Goal: Task Accomplishment & Management: Manage account settings

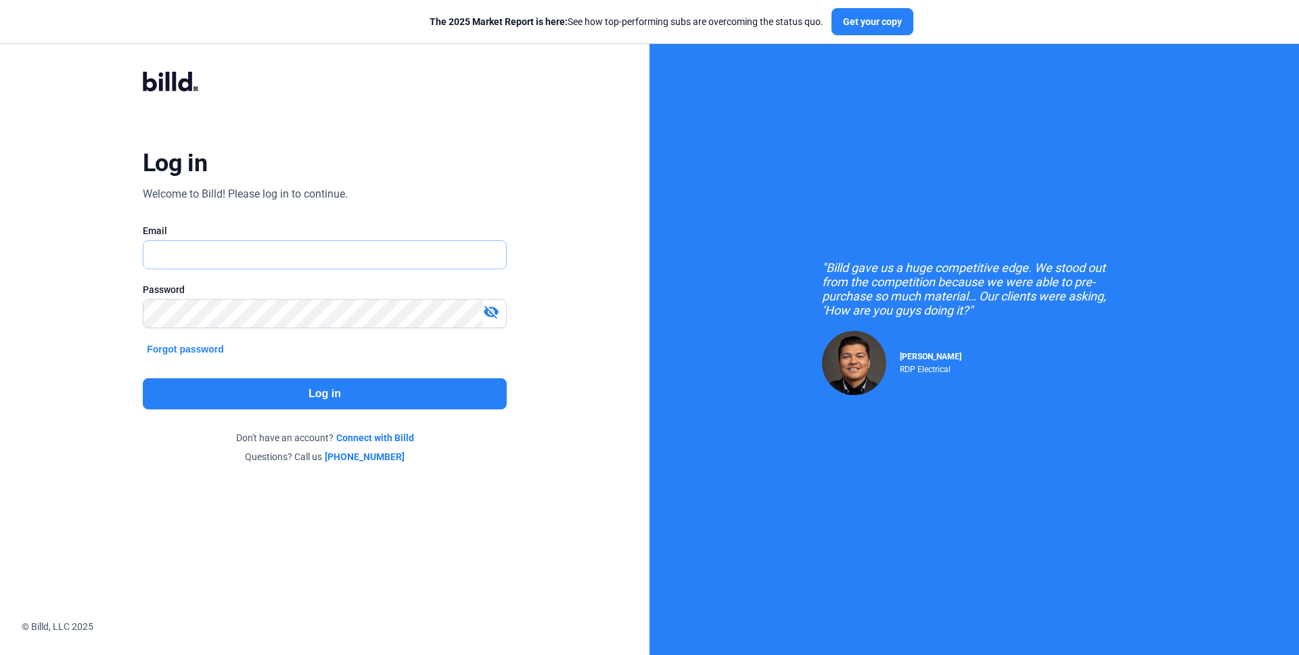
type input "[PERSON_NAME][EMAIL_ADDRESS][DOMAIN_NAME]"
click at [369, 386] on button "Log in" at bounding box center [325, 393] width 364 height 31
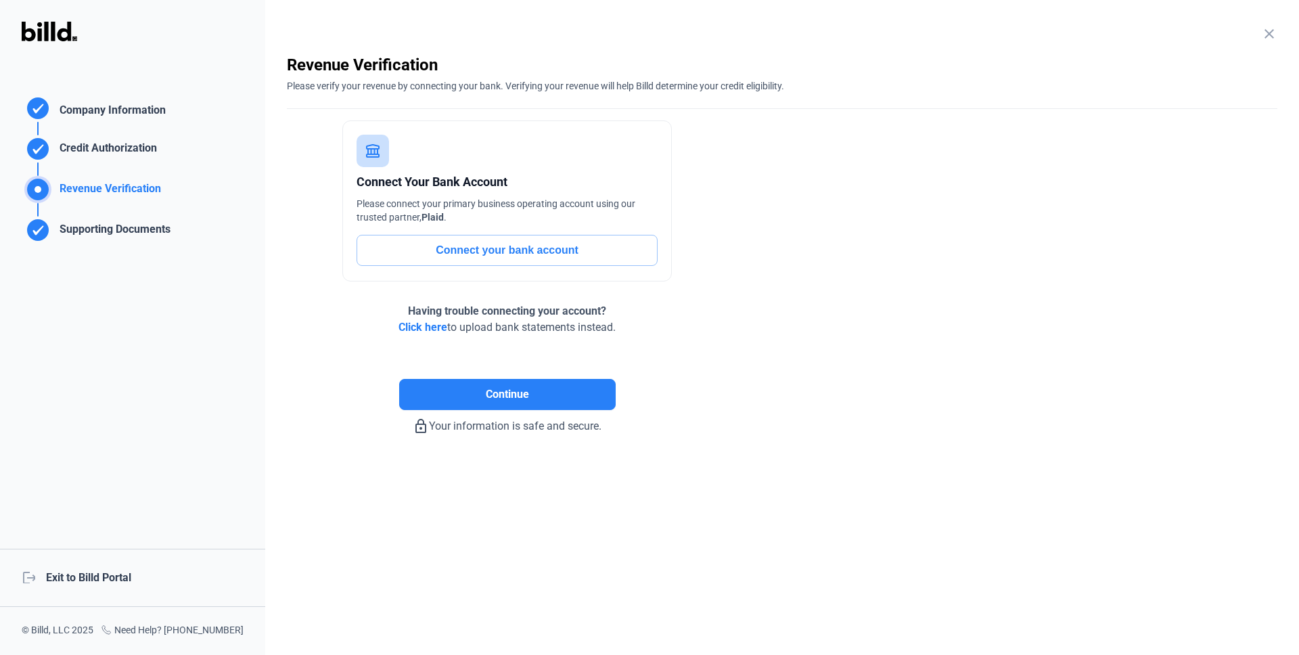
click at [110, 582] on div "logout Exit to Billd Portal" at bounding box center [132, 578] width 265 height 58
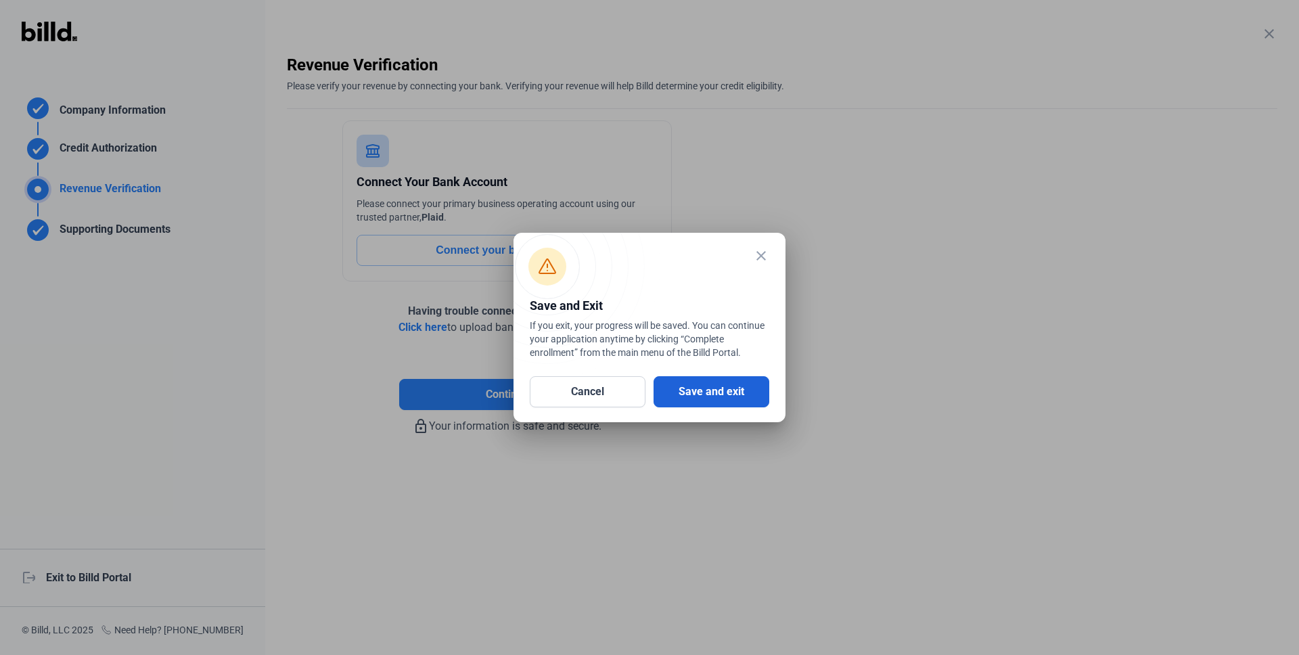
click at [677, 398] on button "Save and exit" at bounding box center [712, 391] width 116 height 31
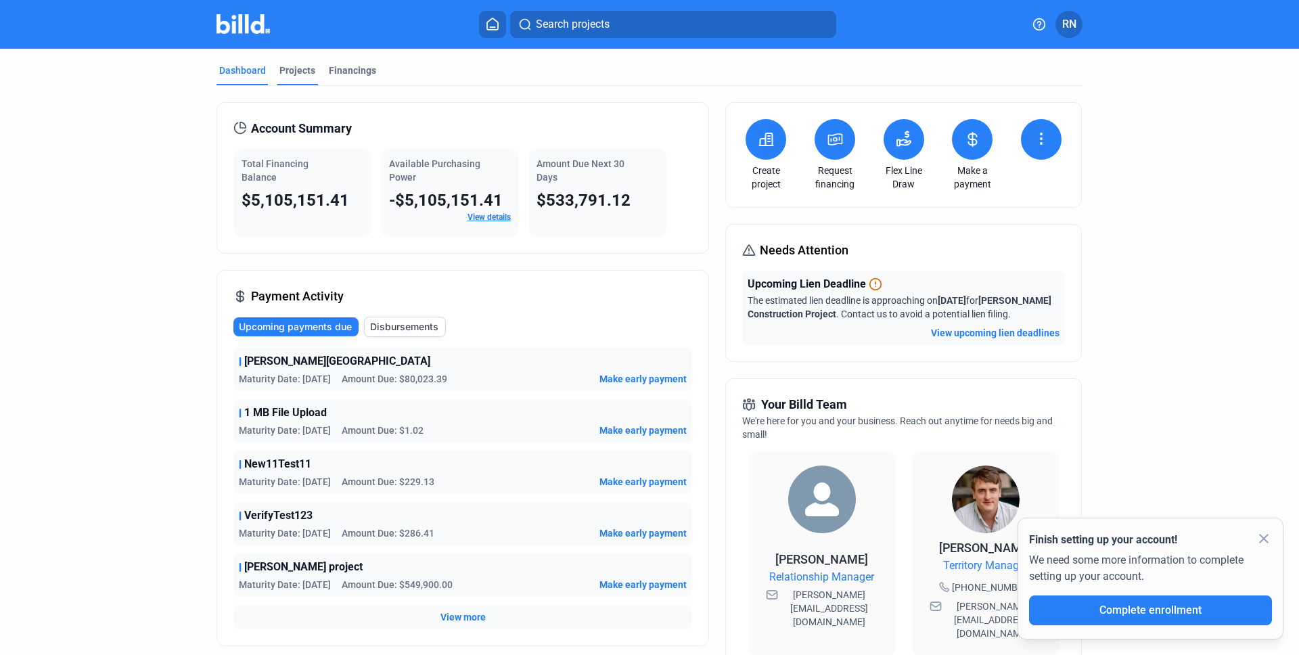
click at [311, 76] on div "Projects" at bounding box center [297, 75] width 41 height 22
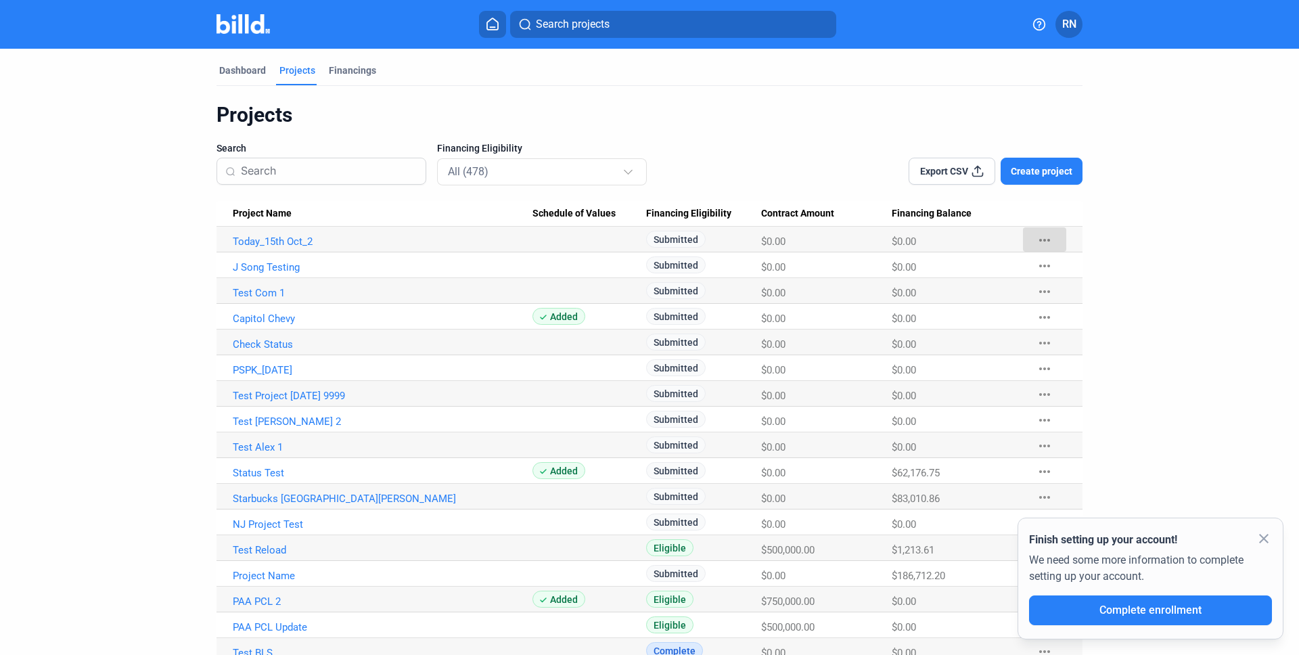
click at [1036, 236] on mat-icon "more_horiz" at bounding box center [1044, 240] width 16 height 16
click at [1058, 264] on button "+ Material Financing" at bounding box center [1114, 268] width 189 height 32
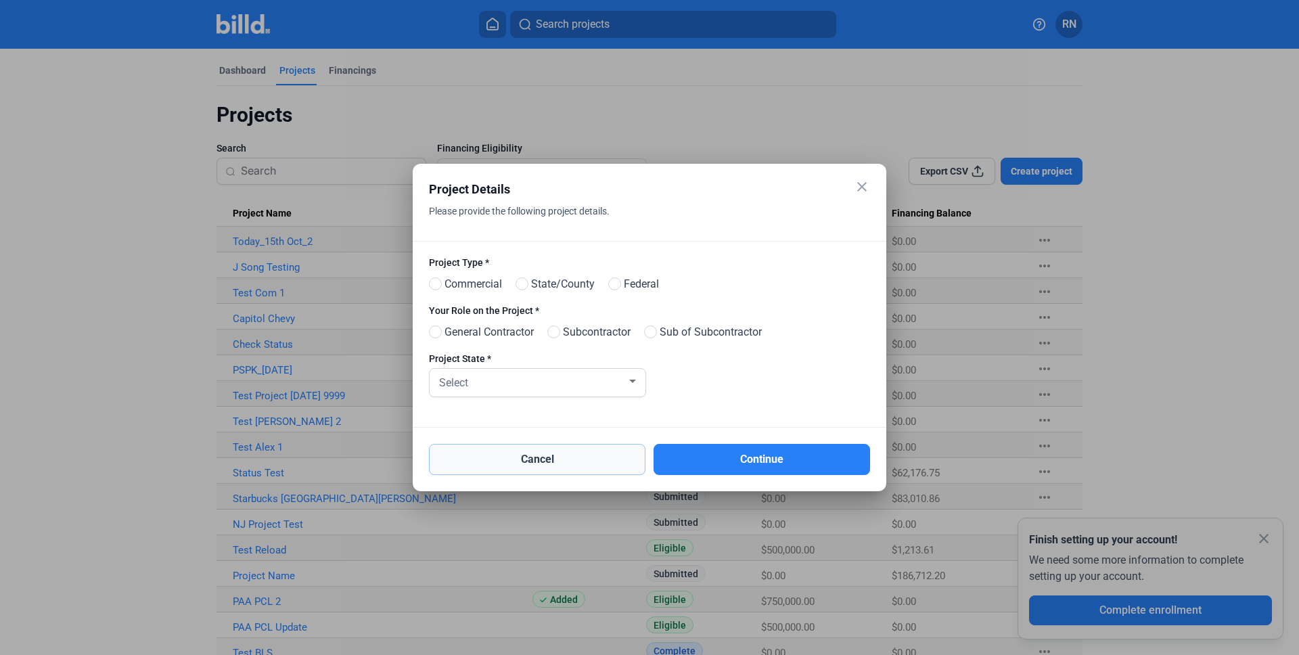
click at [555, 459] on button "Cancel" at bounding box center [537, 459] width 216 height 31
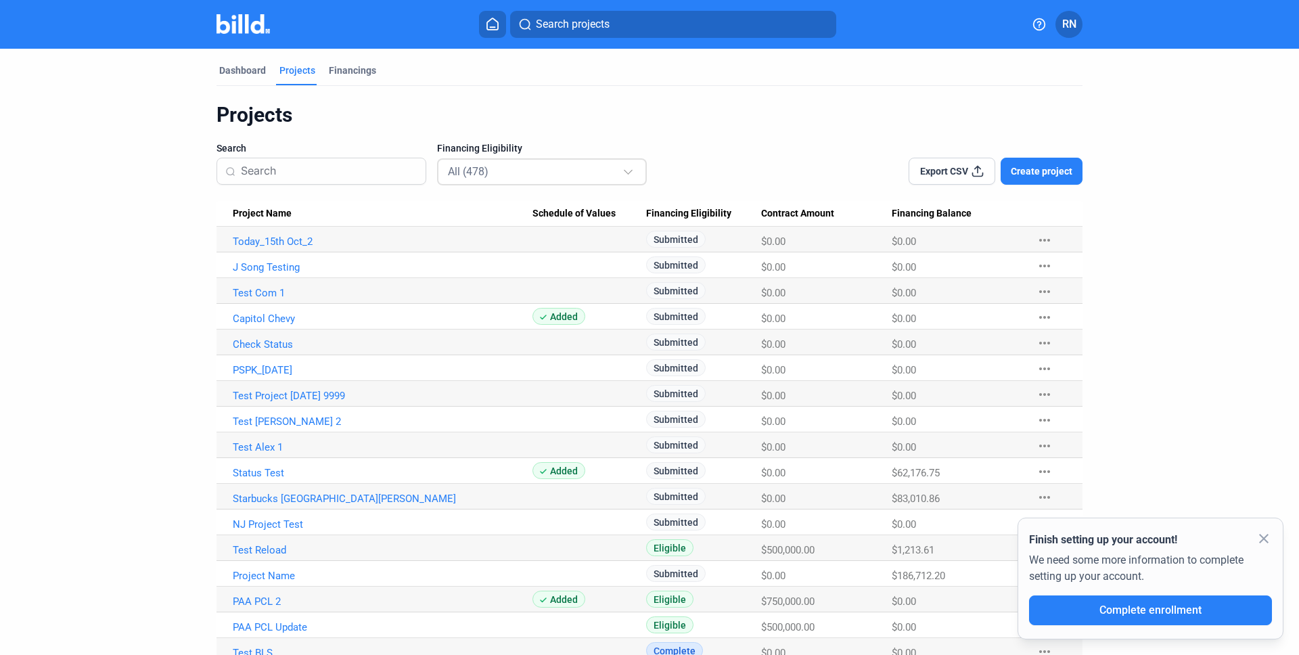
click at [568, 178] on div "All (478)" at bounding box center [535, 171] width 175 height 18
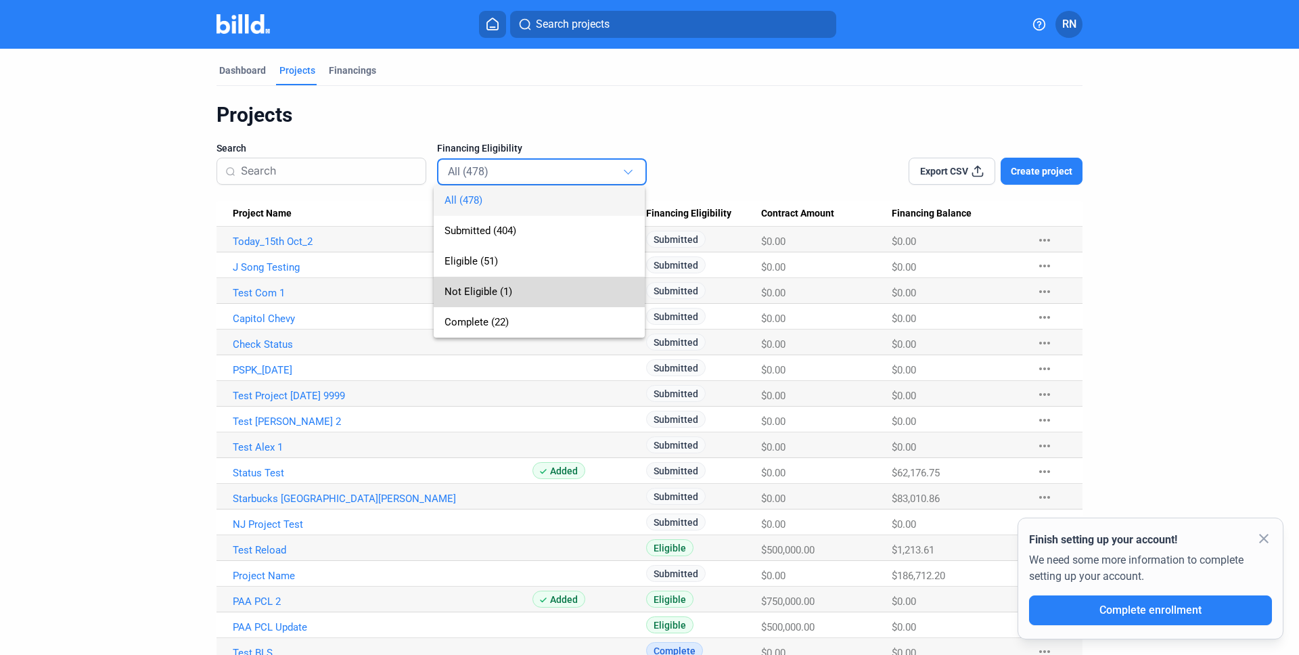
click at [543, 301] on span "Not Eligible (1)" at bounding box center [538, 292] width 189 height 30
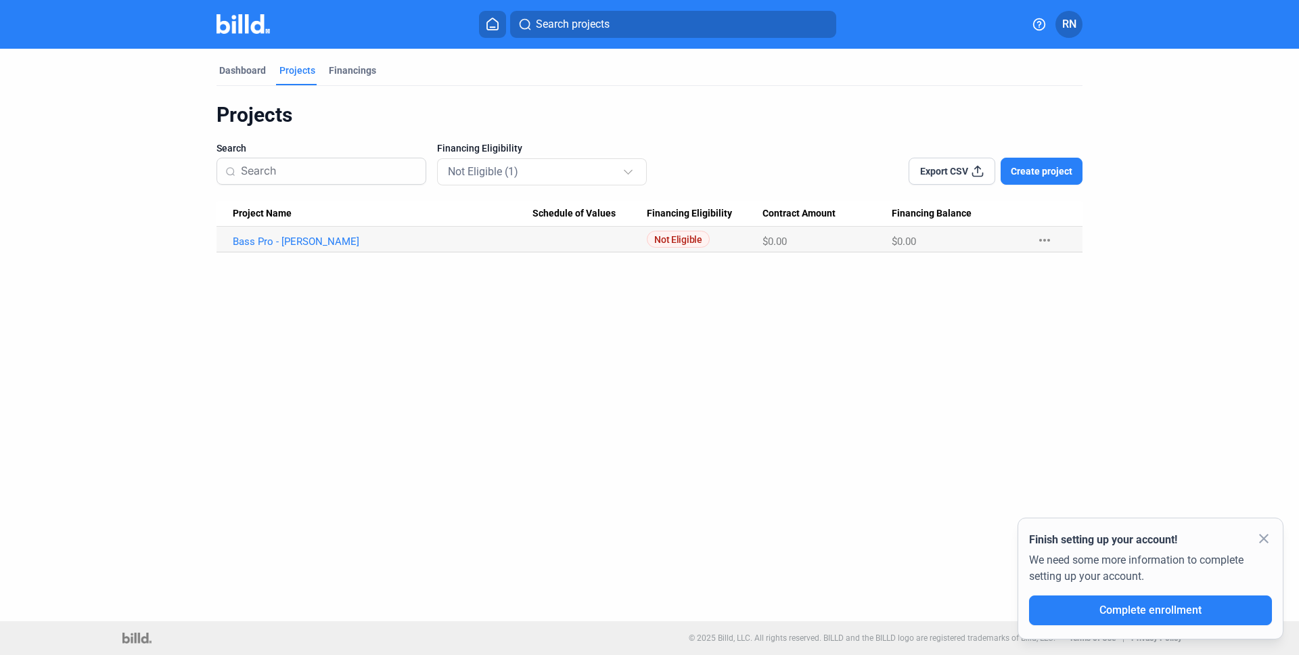
click at [1007, 300] on div "Dashboard Projects Financings Projects Search Financing Eligibility Not Eligibl…" at bounding box center [649, 335] width 1299 height 572
click at [605, 173] on div "Not Eligible (1)" at bounding box center [535, 171] width 175 height 18
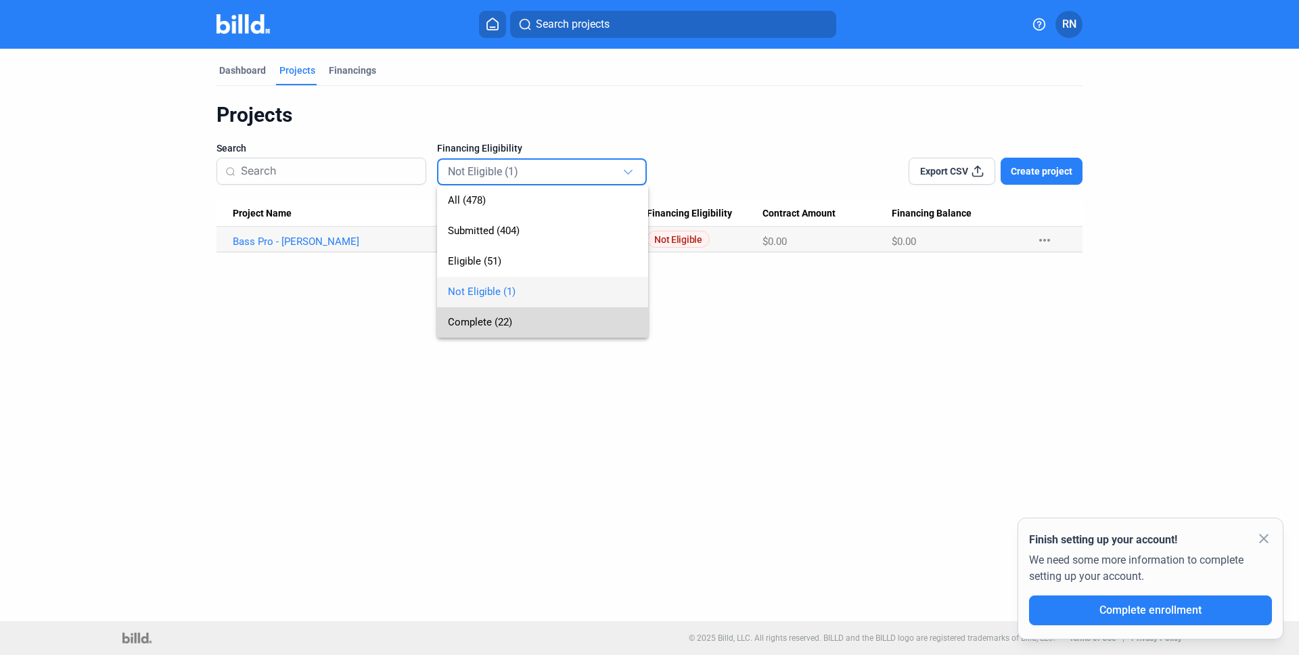
click at [582, 318] on span "Complete (22)" at bounding box center [542, 322] width 189 height 30
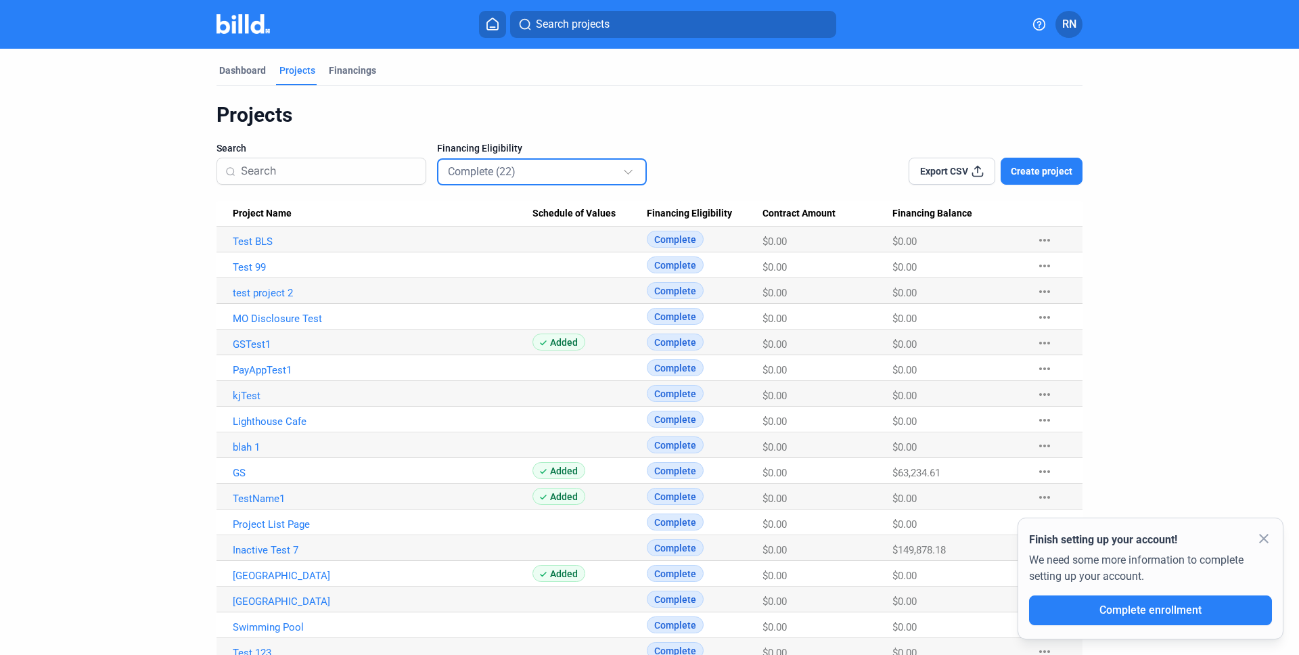
click at [591, 168] on div "Complete (22)" at bounding box center [535, 171] width 175 height 18
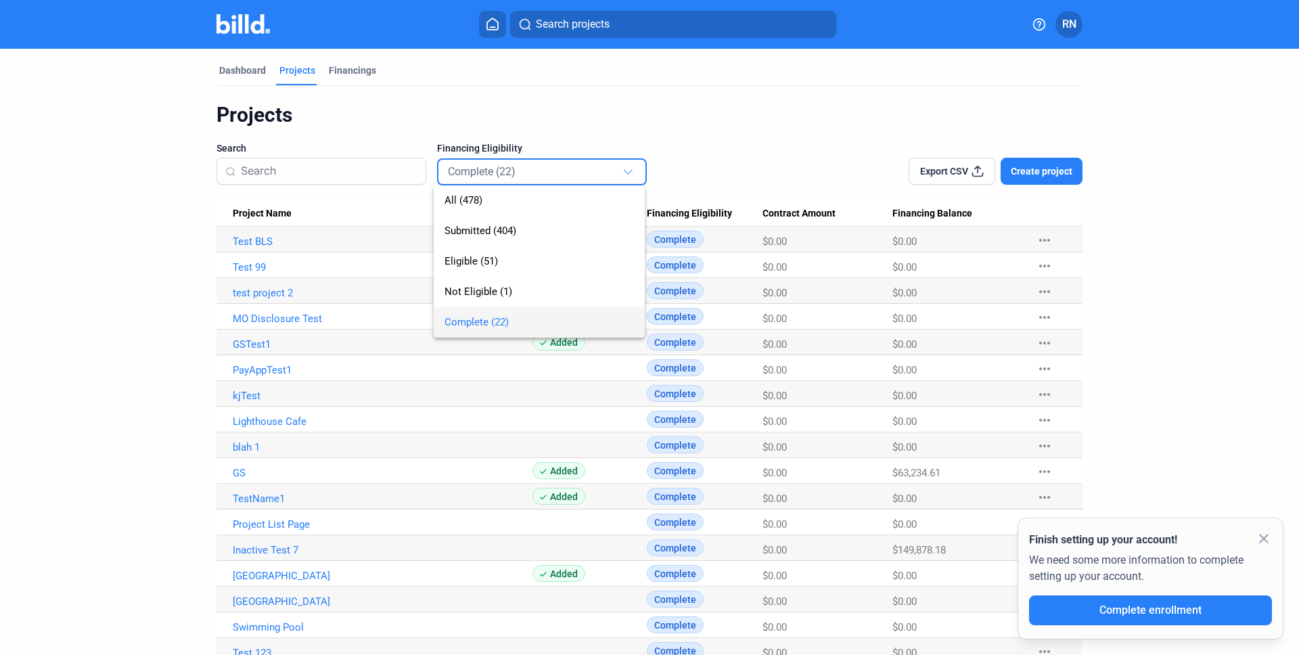
click at [820, 140] on div at bounding box center [649, 327] width 1299 height 655
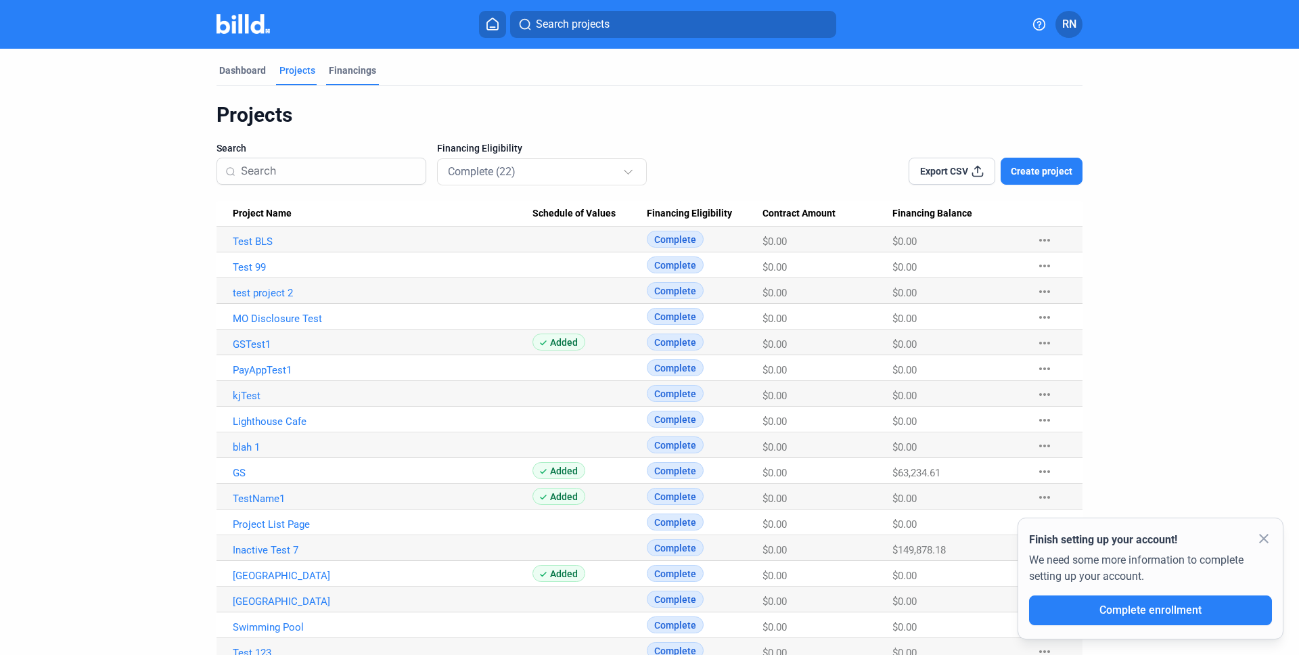
click at [367, 73] on div "Financings" at bounding box center [352, 71] width 47 height 14
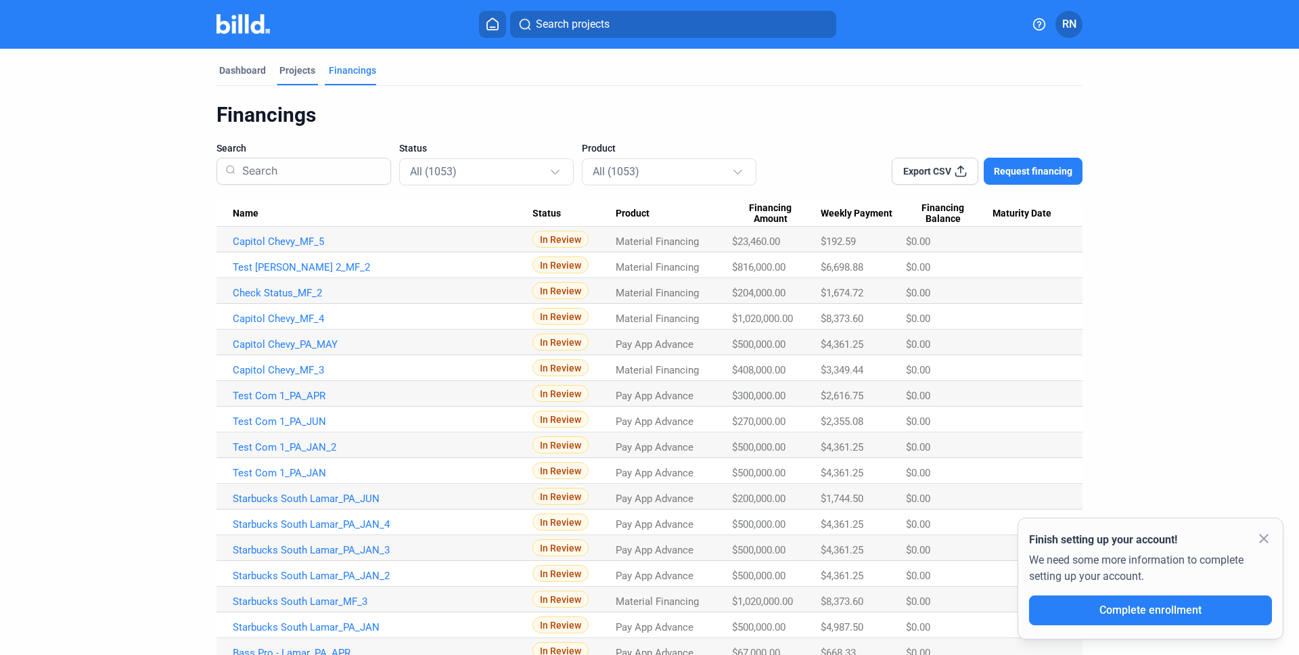
click at [293, 70] on div "Projects" at bounding box center [297, 71] width 36 height 14
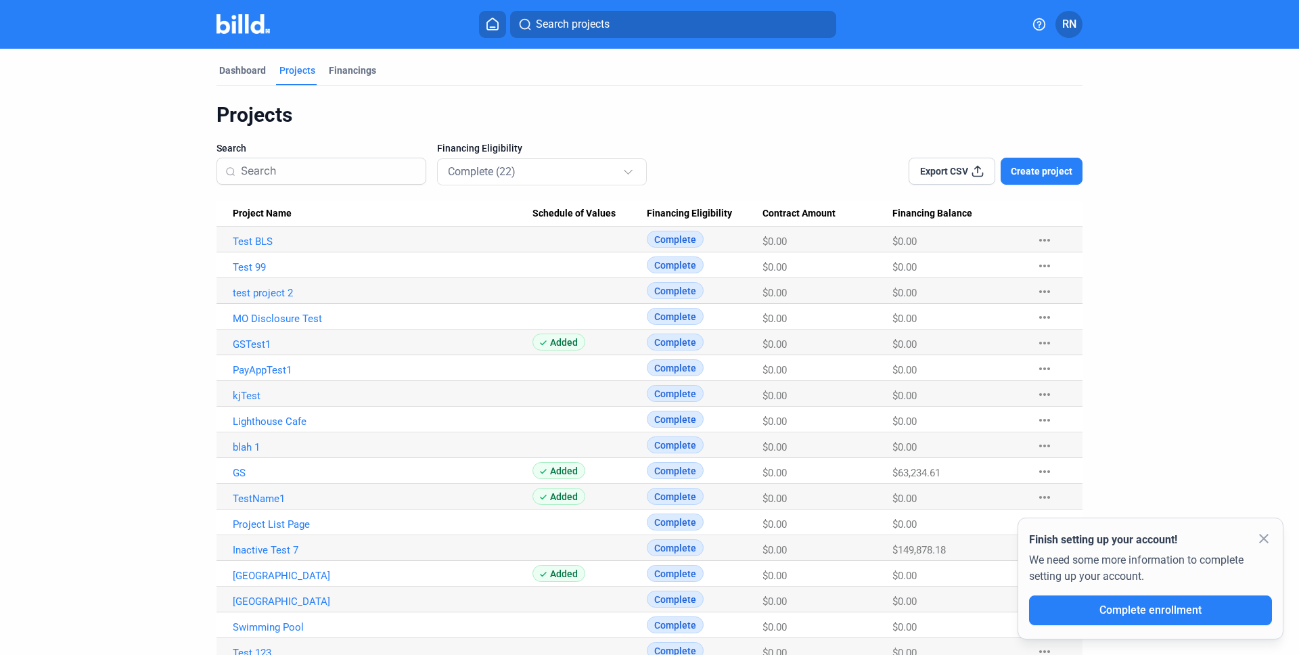
click at [628, 30] on button "Search projects" at bounding box center [673, 24] width 326 height 27
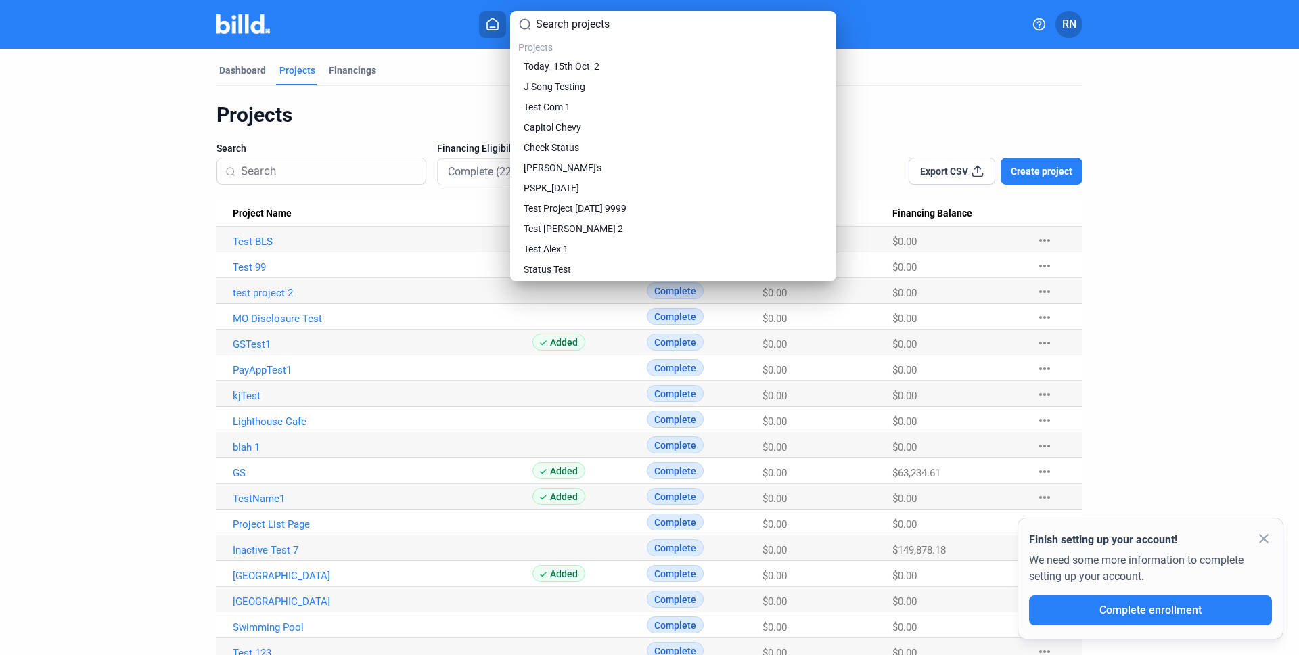
click at [1005, 120] on div at bounding box center [649, 327] width 1299 height 655
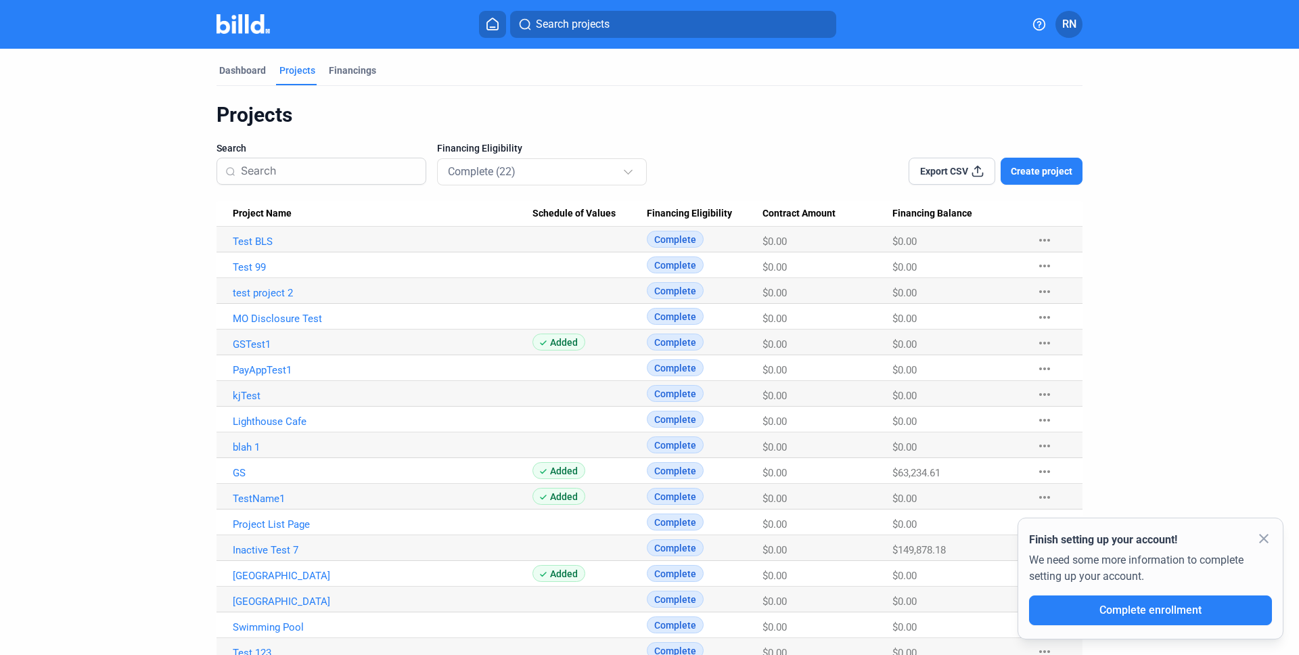
click at [1040, 30] on button at bounding box center [1039, 24] width 22 height 27
click at [1128, 106] on div at bounding box center [649, 327] width 1299 height 655
click at [1265, 533] on mat-icon "close" at bounding box center [1264, 538] width 16 height 16
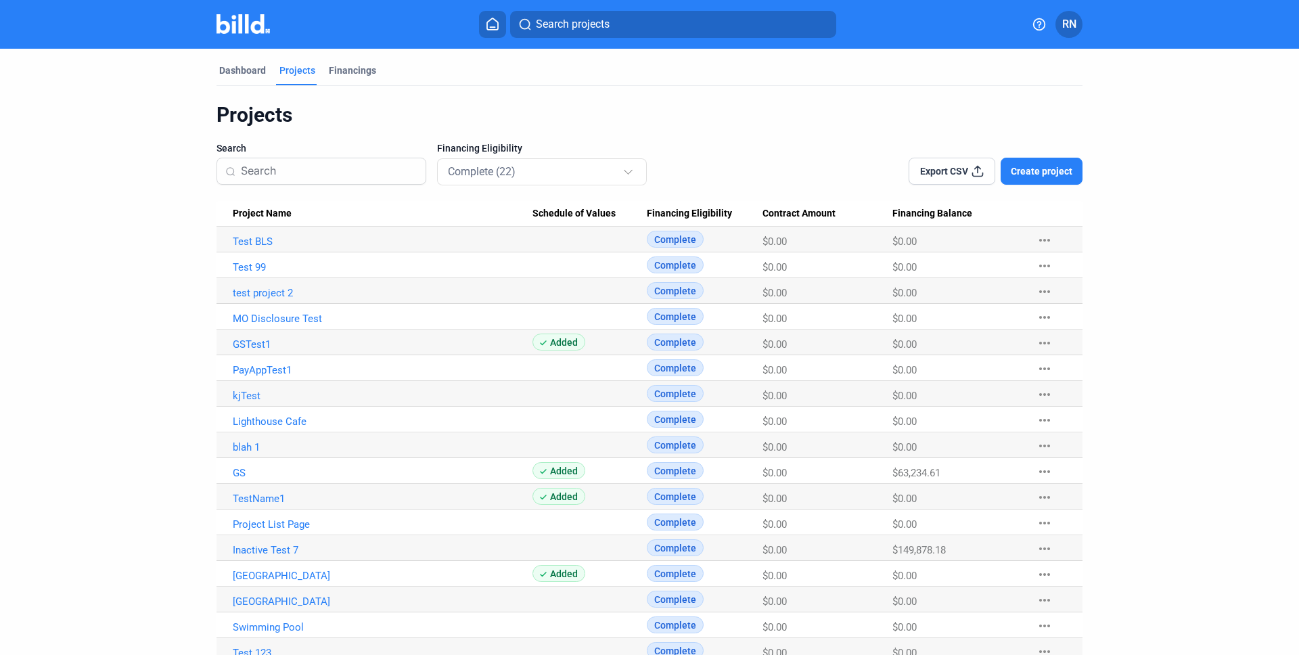
click at [1078, 35] on profile-dropdown "RN" at bounding box center [1068, 24] width 27 height 27
click at [1072, 29] on span "RN" at bounding box center [1069, 24] width 14 height 16
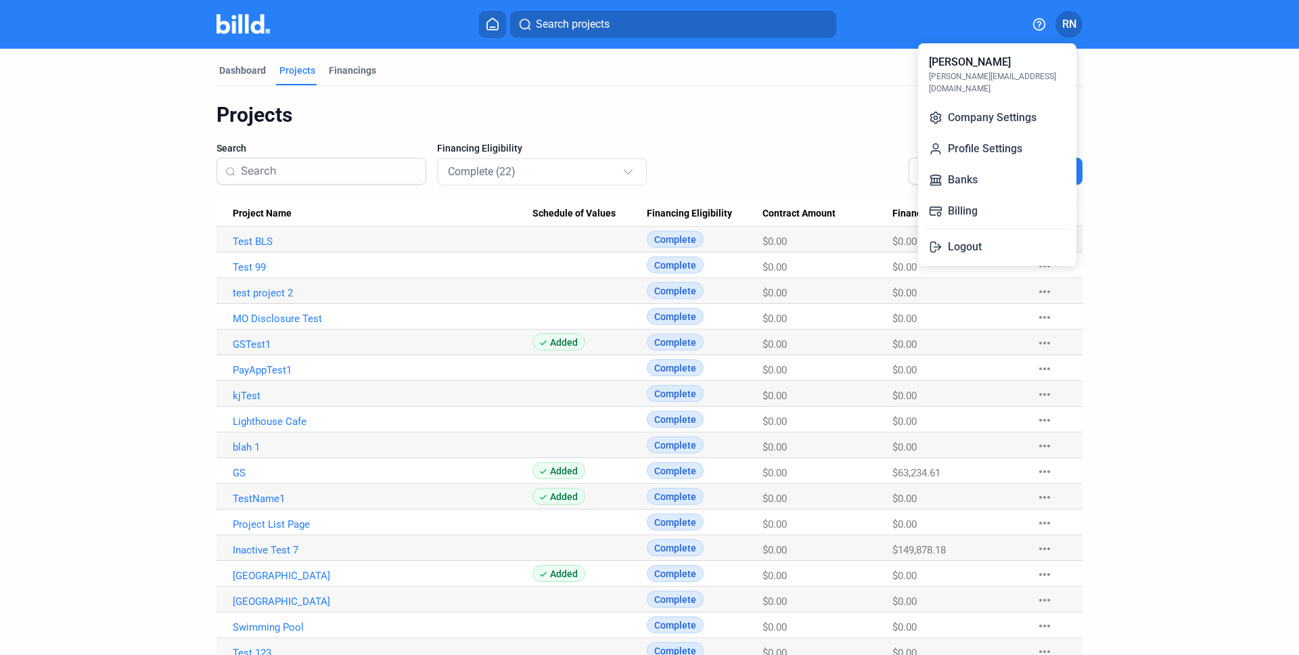
click at [466, 166] on div at bounding box center [649, 327] width 1299 height 655
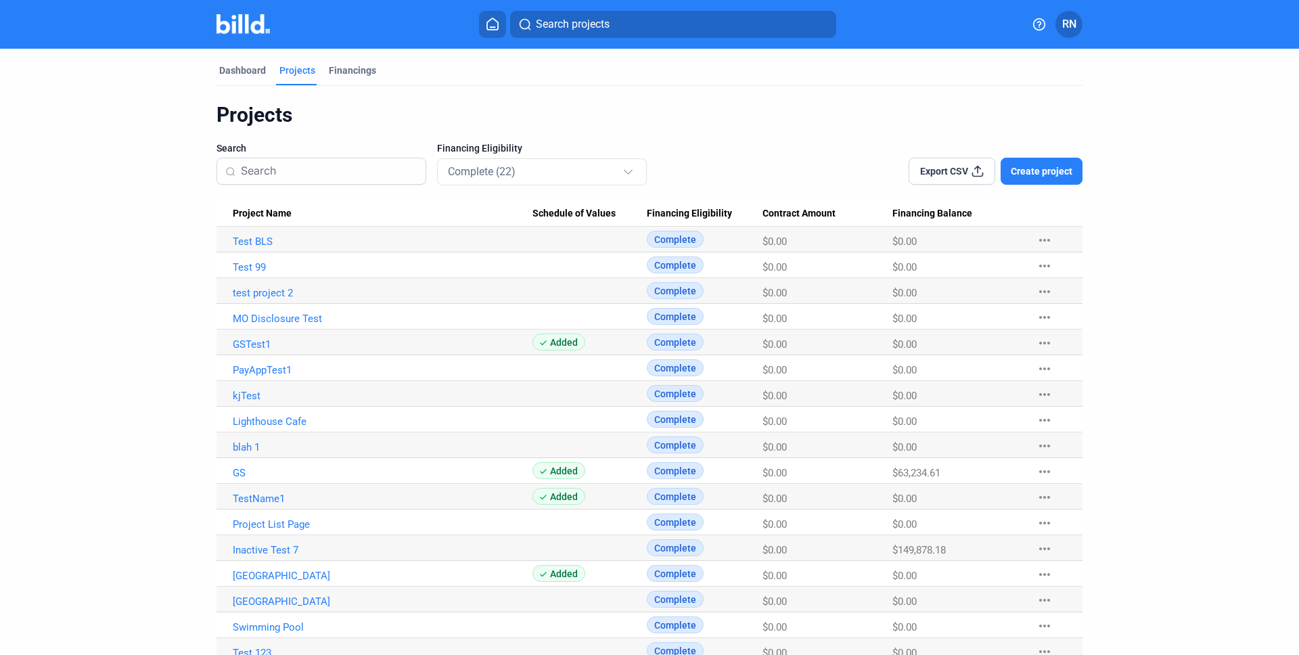
click at [466, 166] on mat-select-trigger "Complete (22)" at bounding box center [482, 171] width 68 height 13
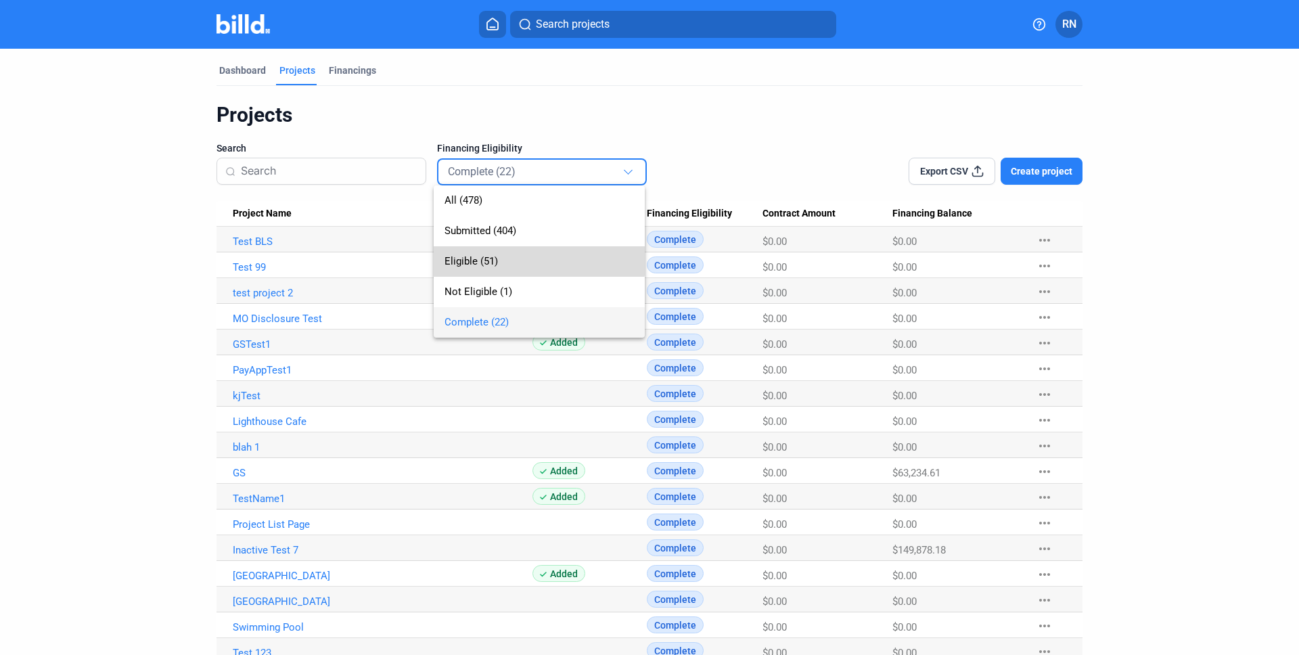
click at [509, 252] on span "Eligible (51)" at bounding box center [538, 261] width 189 height 30
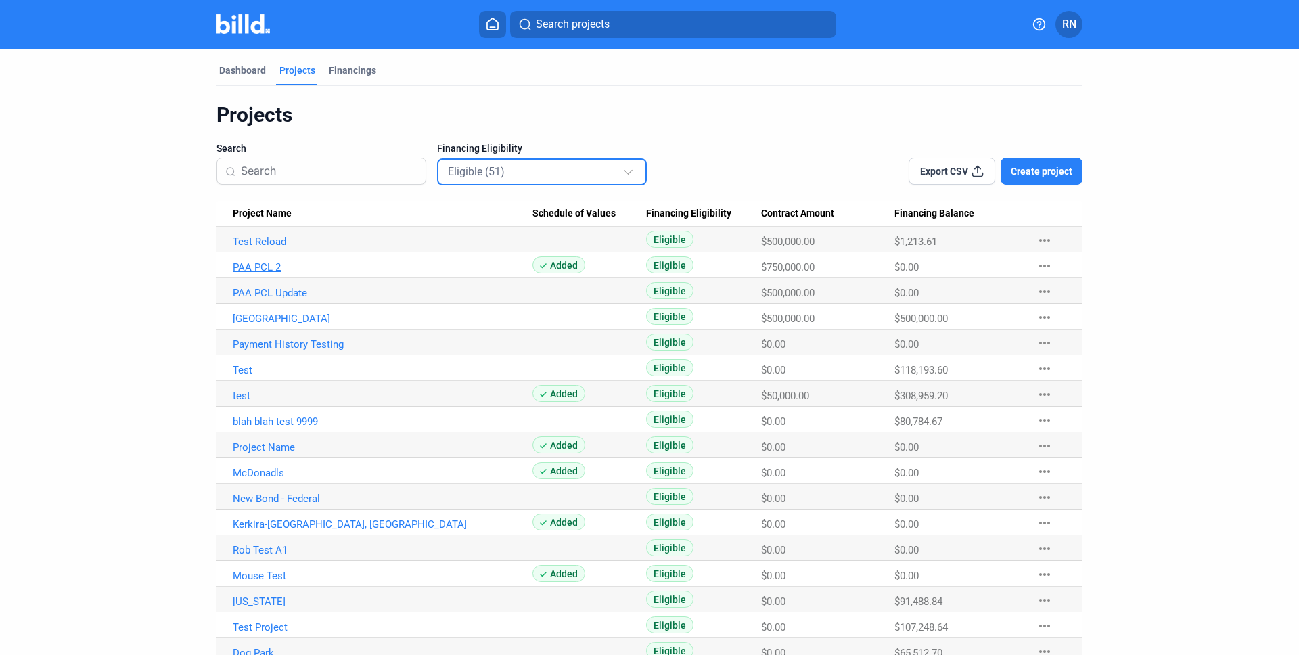
click at [266, 271] on link "PAA PCL 2" at bounding box center [383, 267] width 300 height 12
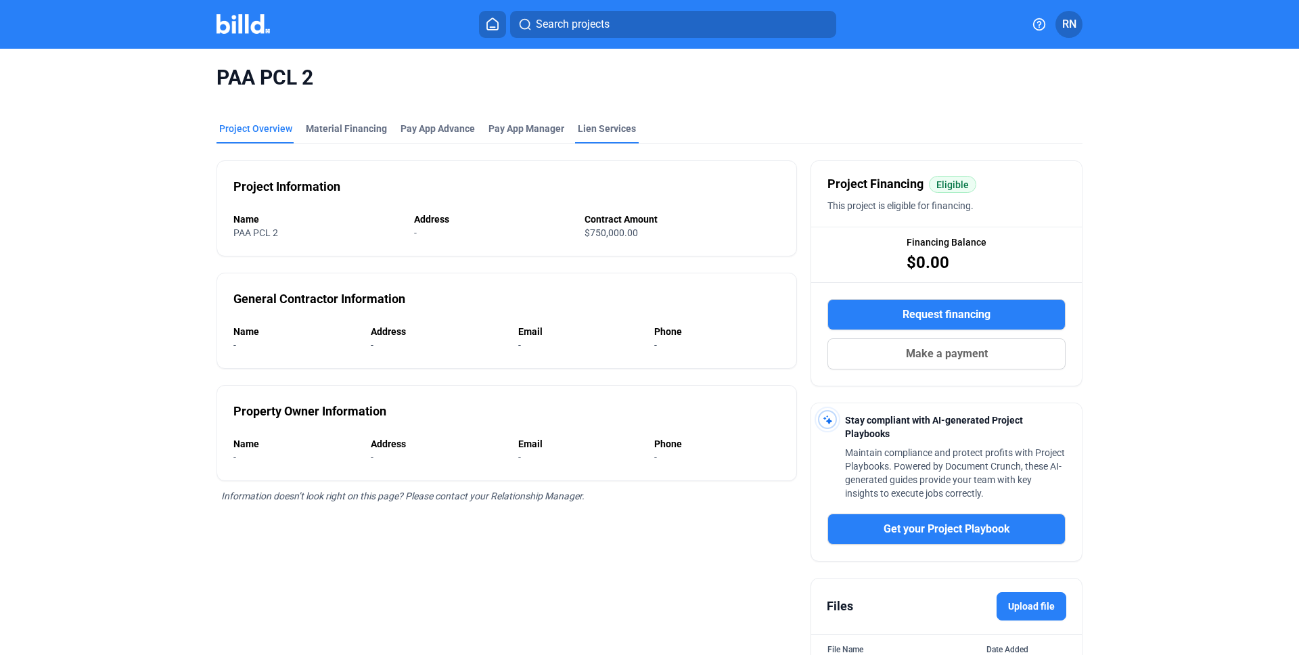
click at [578, 123] on div "Lien Services" at bounding box center [607, 129] width 58 height 14
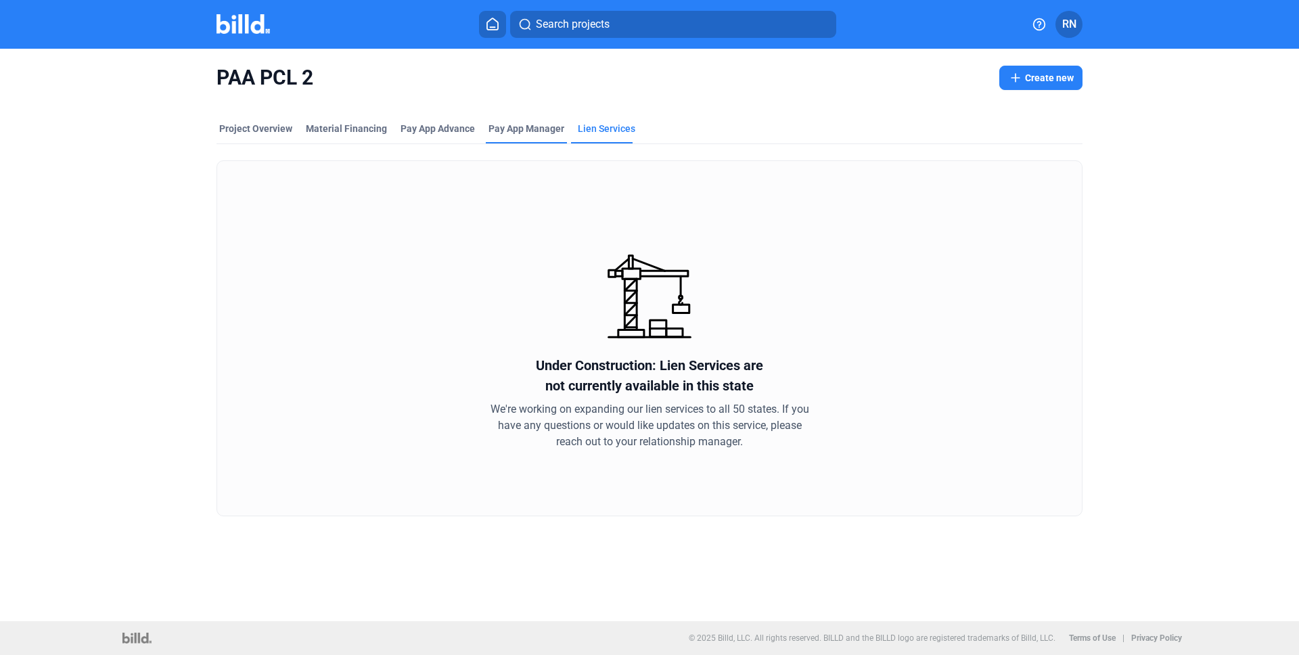
click at [518, 122] on span "Pay App Manager" at bounding box center [526, 129] width 76 height 14
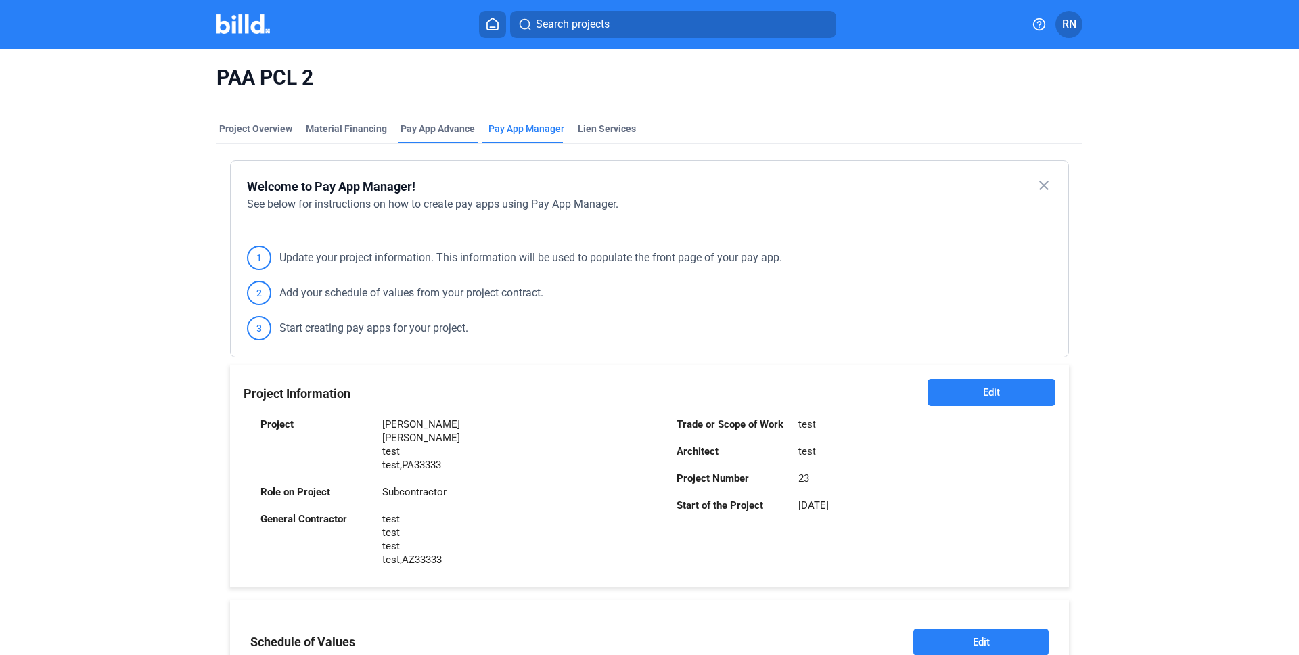
click at [460, 127] on div "Pay App Advance" at bounding box center [437, 129] width 74 height 14
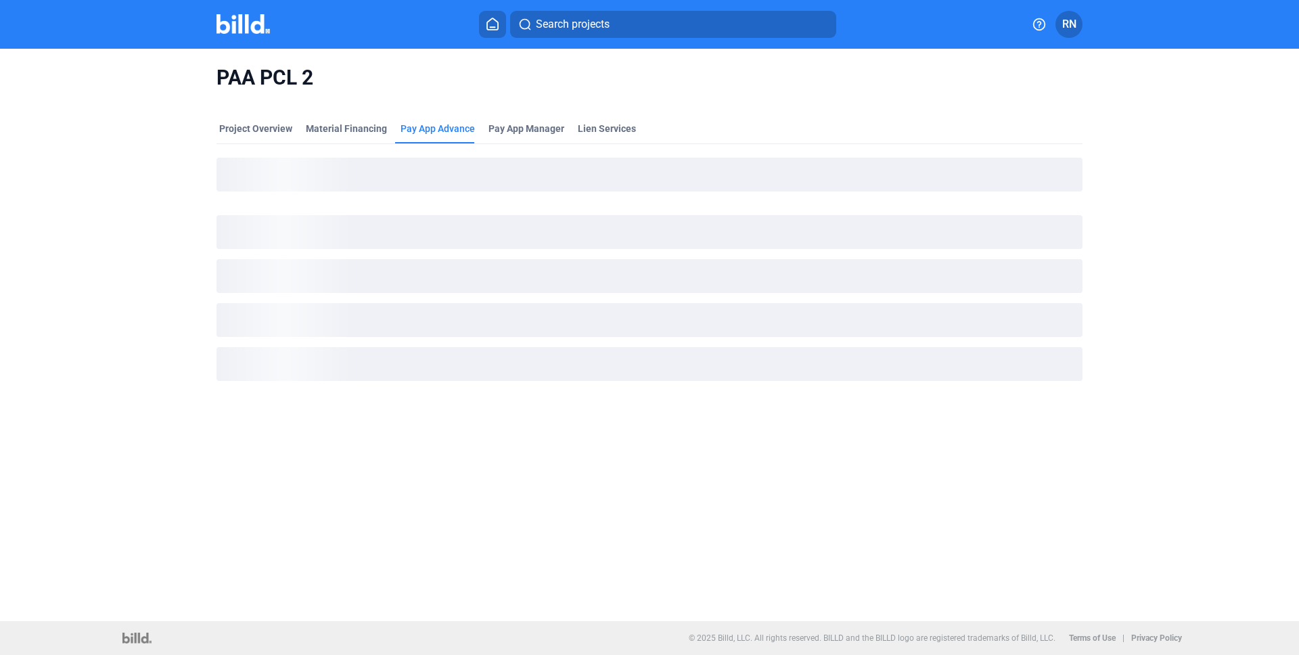
click at [357, 114] on mat-tab-group "Project Overview Material Financing Pay App Advance Pay App Manager Lien Servic…" at bounding box center [649, 256] width 866 height 298
click at [267, 138] on div "Project Overview" at bounding box center [255, 133] width 78 height 22
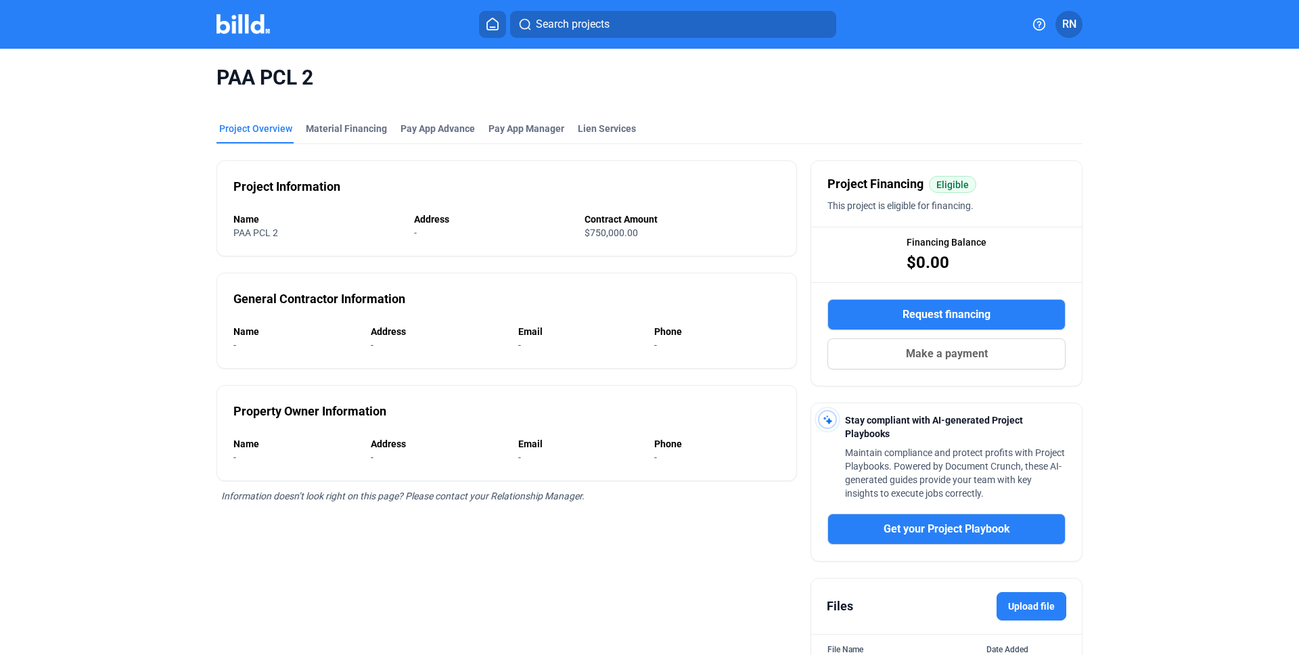
click at [1076, 13] on button "RN" at bounding box center [1068, 24] width 27 height 27
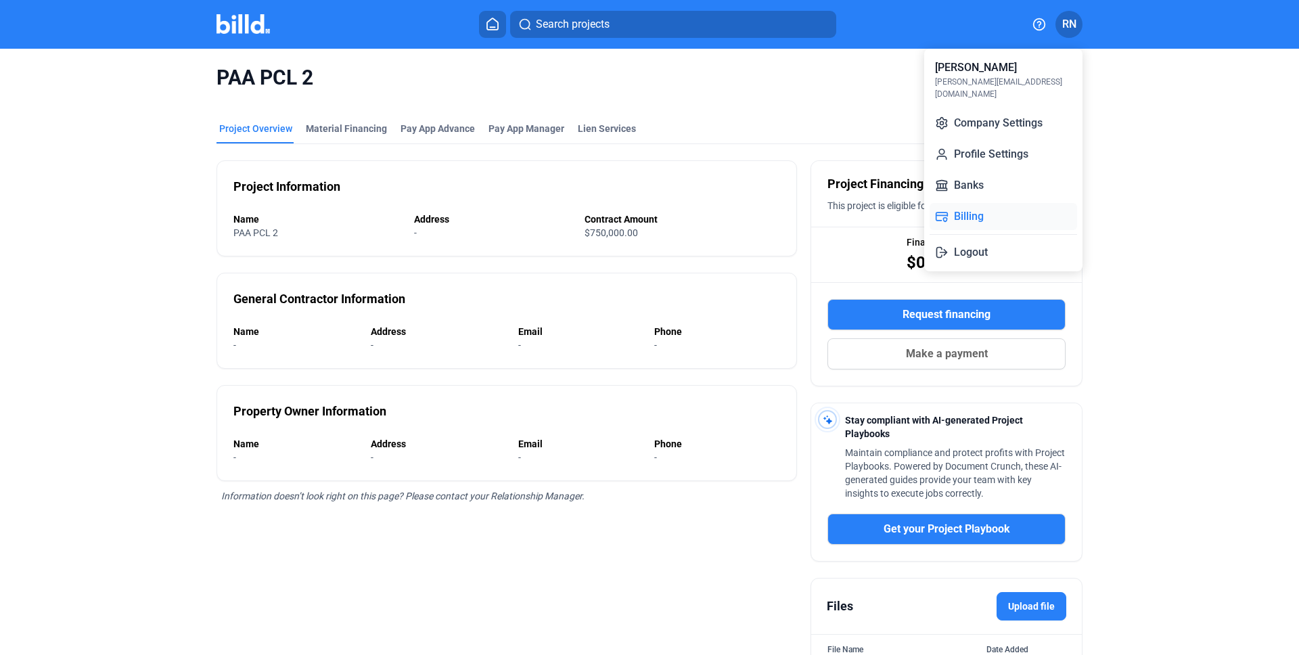
click at [1010, 216] on button "Billing" at bounding box center [1003, 216] width 147 height 27
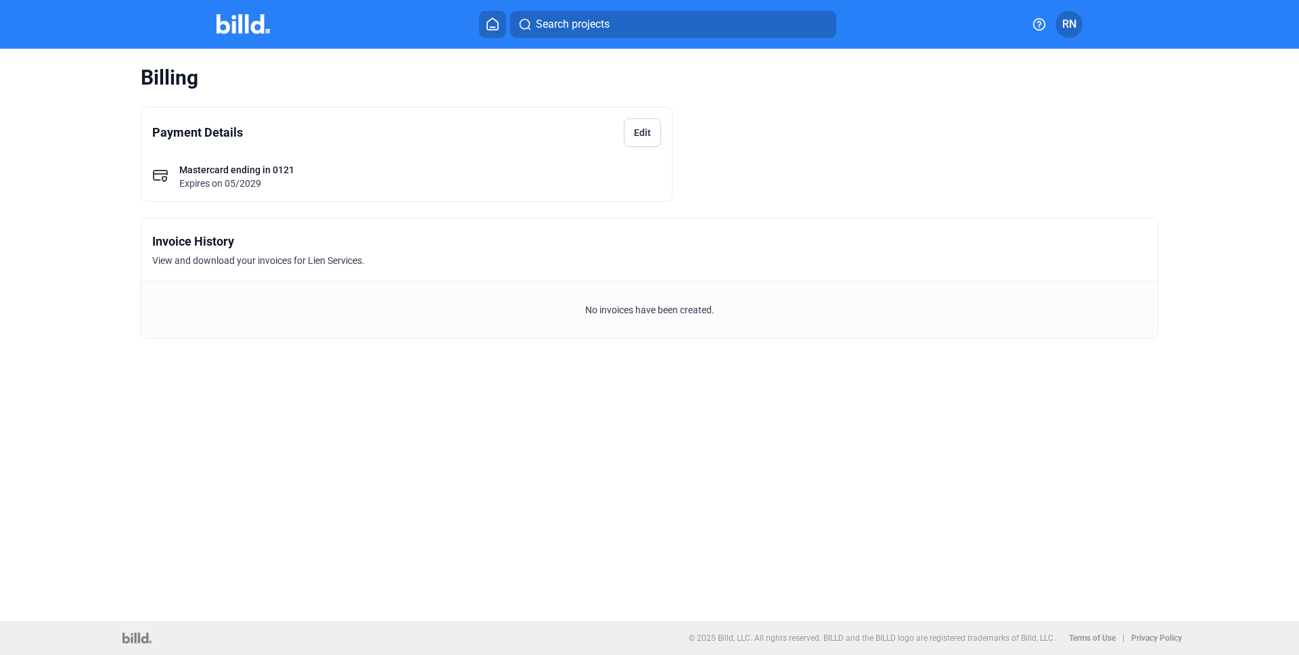
click at [1040, 28] on icon at bounding box center [1039, 25] width 14 height 14
click at [1066, 29] on div at bounding box center [649, 327] width 1299 height 655
click at [1066, 29] on span "RN" at bounding box center [1069, 24] width 14 height 16
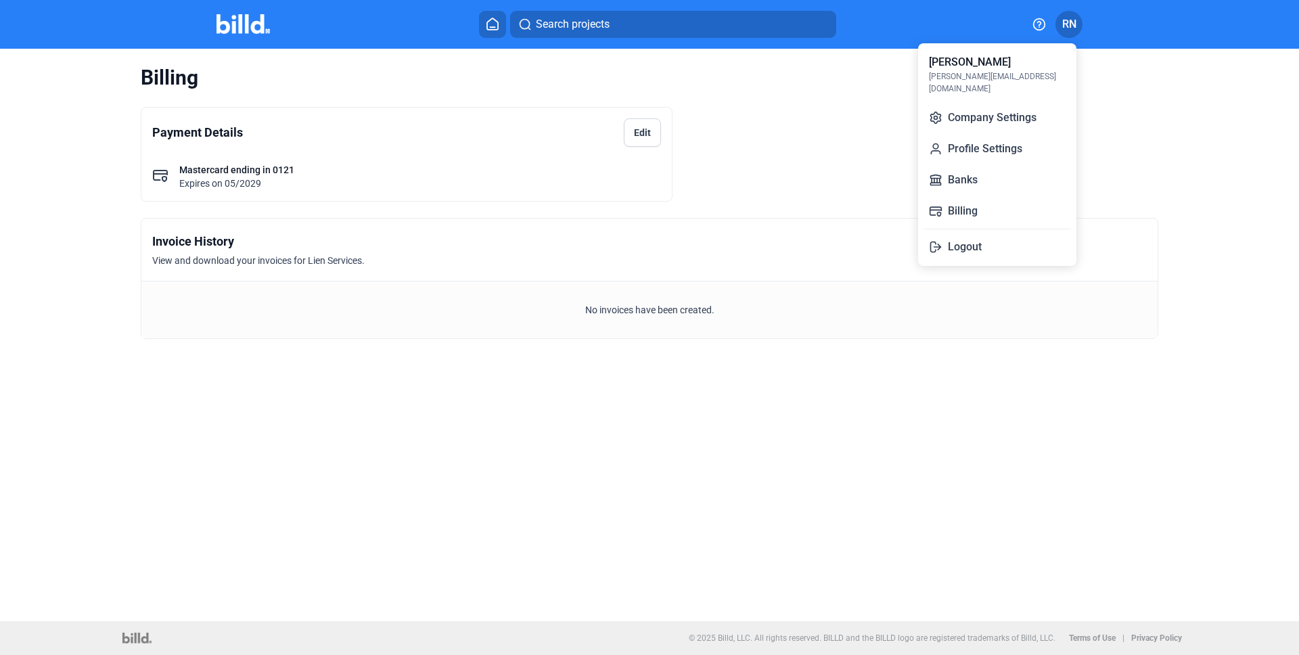
click at [818, 127] on div at bounding box center [649, 327] width 1299 height 655
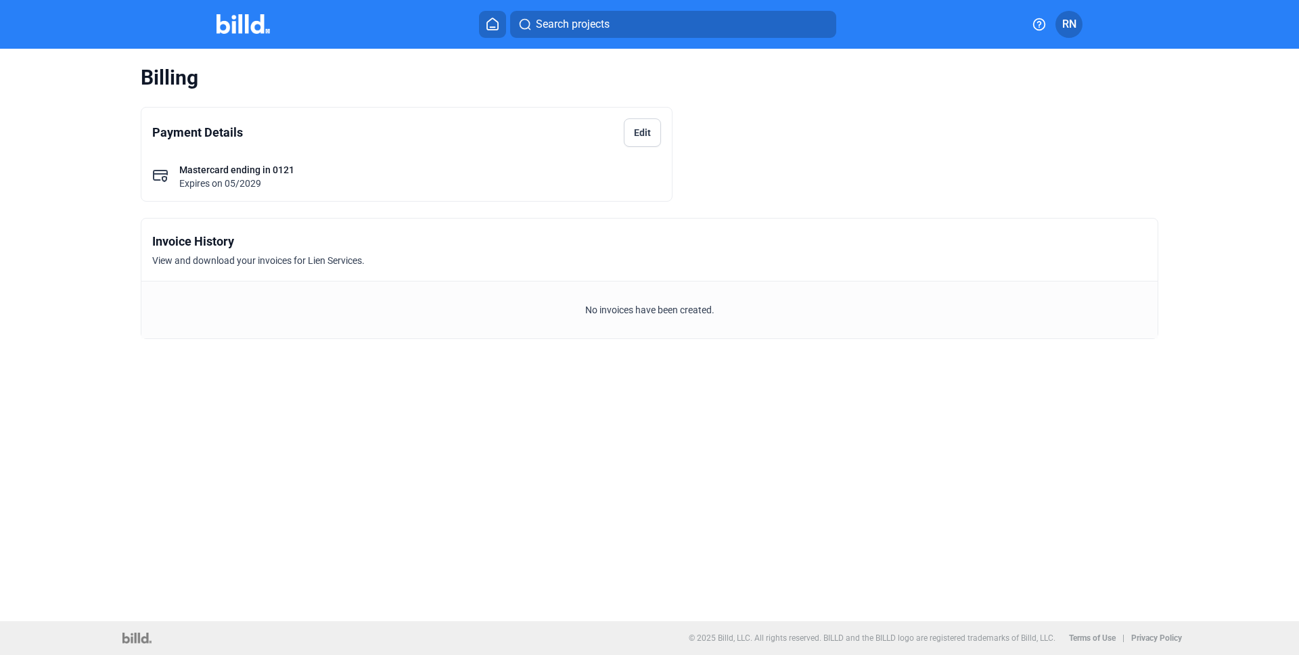
click at [507, 33] on div "Search projects" at bounding box center [657, 24] width 719 height 27
click at [488, 25] on icon at bounding box center [493, 24] width 14 height 13
